Goal: Navigation & Orientation: Find specific page/section

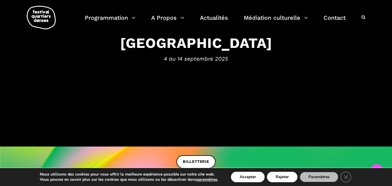
scroll to position [116, 0]
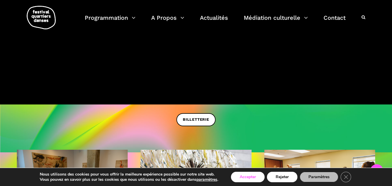
click at [254, 178] on button "Accepter" at bounding box center [248, 177] width 34 height 10
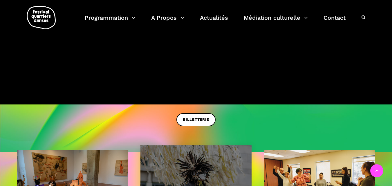
scroll to position [170, 0]
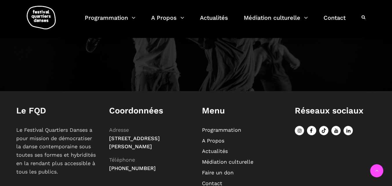
scroll to position [647, 0]
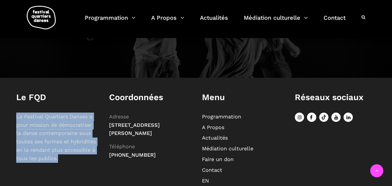
drag, startPoint x: 17, startPoint y: 116, endPoint x: 59, endPoint y: 156, distance: 57.6
click at [59, 156] on p "Le Festival Quartiers Danses a pour mission de démocratiser la danse contempora…" at bounding box center [56, 137] width 81 height 50
copy p "Le Festival Quartiers Danses a pour mission de démocratiser la danse contempora…"
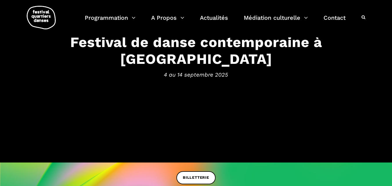
scroll to position [0, 0]
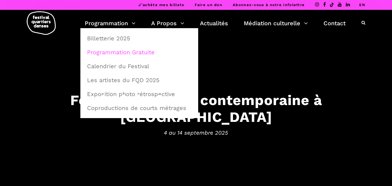
click at [114, 54] on link "Programmation Gratuite" at bounding box center [138, 51] width 111 height 13
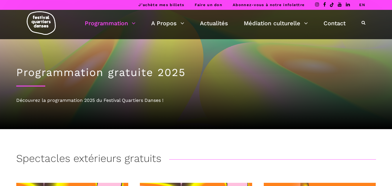
click at [40, 19] on img at bounding box center [41, 22] width 29 height 23
